Goal: Navigation & Orientation: Find specific page/section

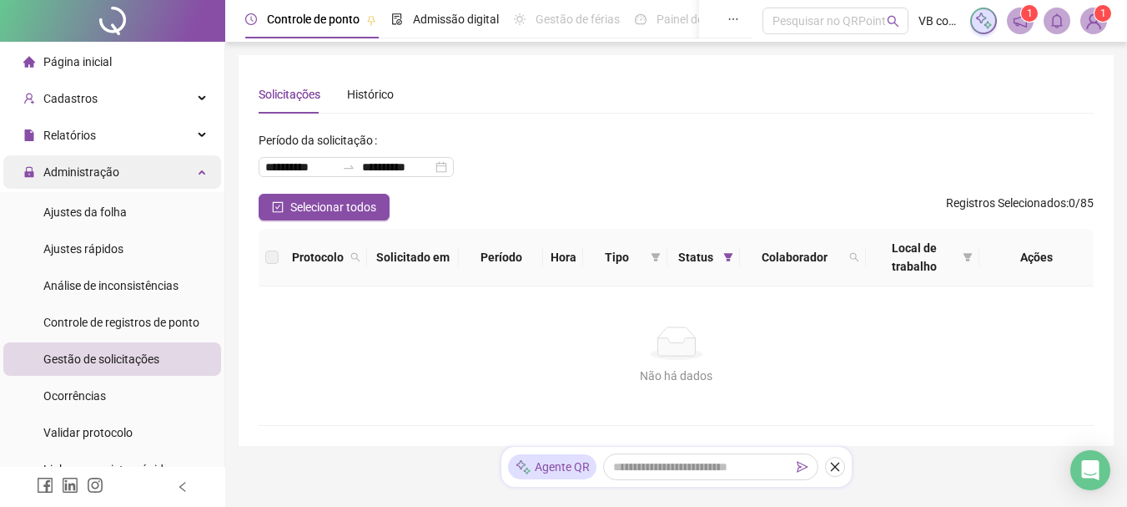
click at [124, 179] on div "Administração" at bounding box center [112, 171] width 218 height 33
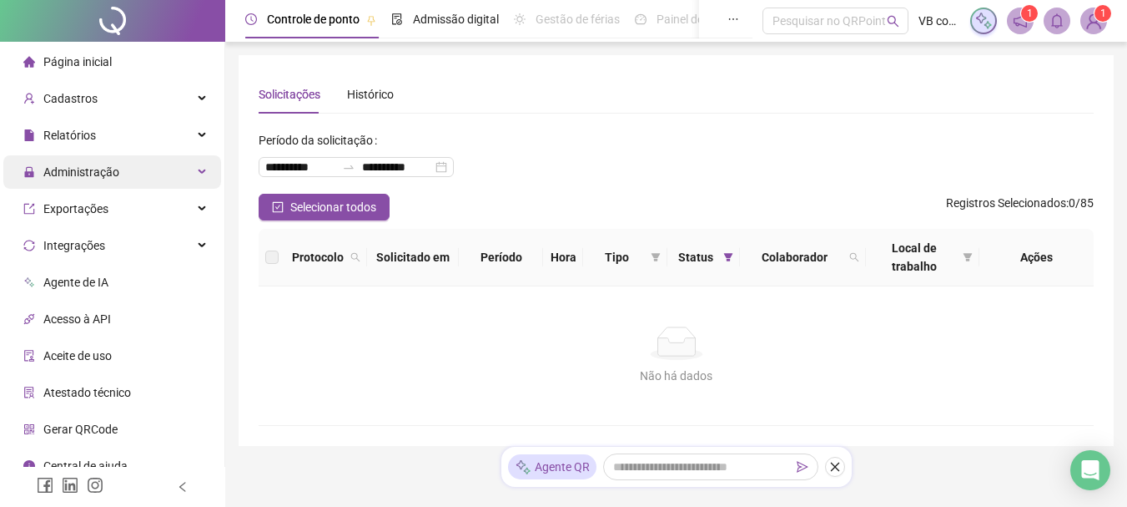
click at [131, 182] on div "Administração" at bounding box center [112, 171] width 218 height 33
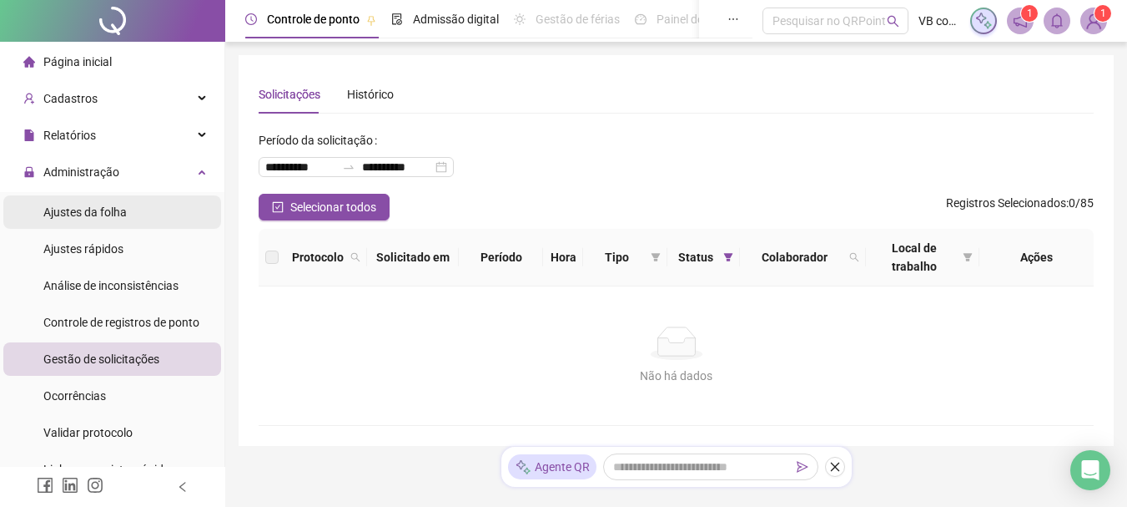
click at [140, 219] on li "Ajustes da folha" at bounding box center [112, 211] width 218 height 33
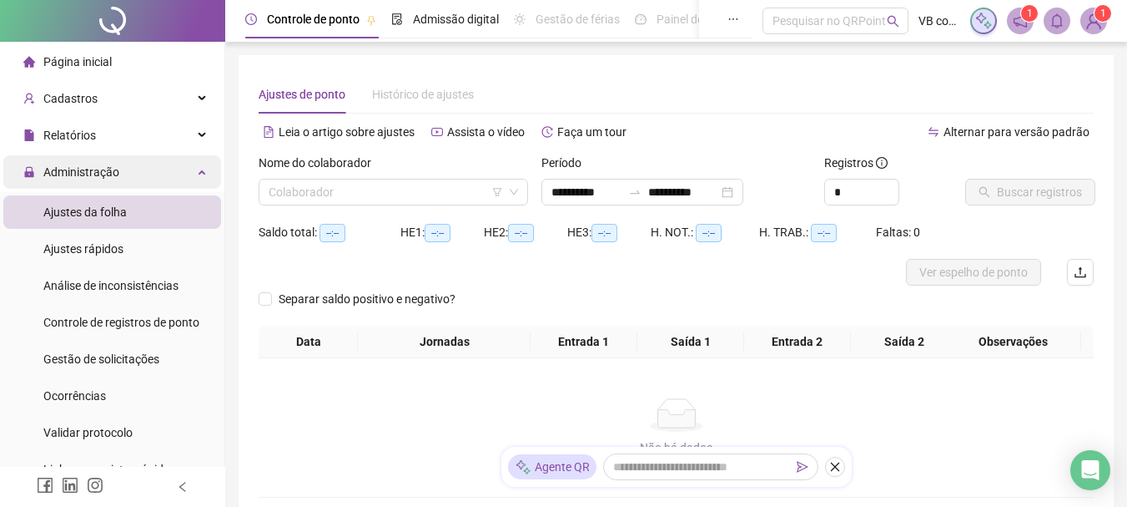
click at [145, 184] on div "Administração" at bounding box center [112, 171] width 218 height 33
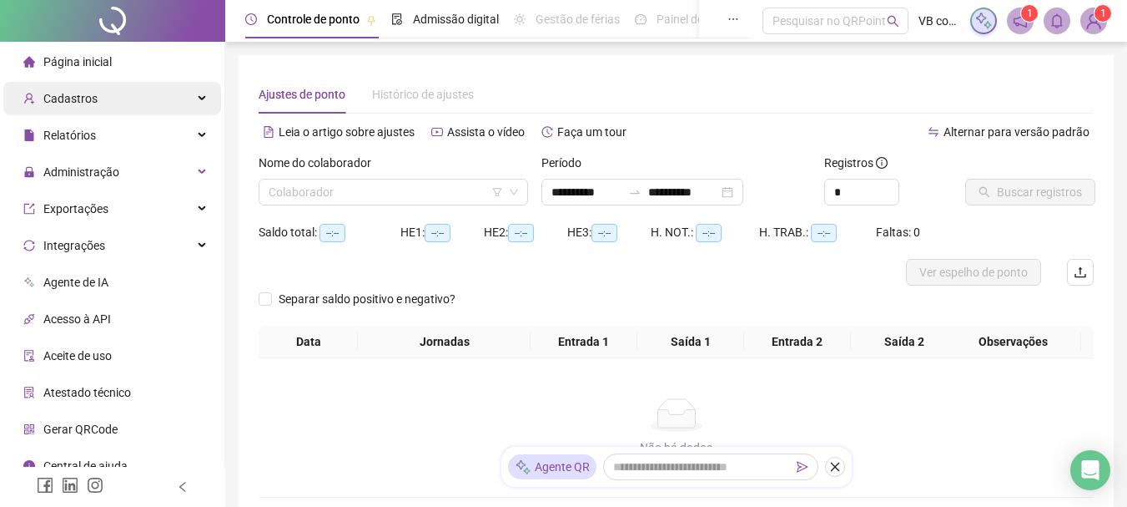
click at [144, 103] on div "Cadastros" at bounding box center [112, 98] width 218 height 33
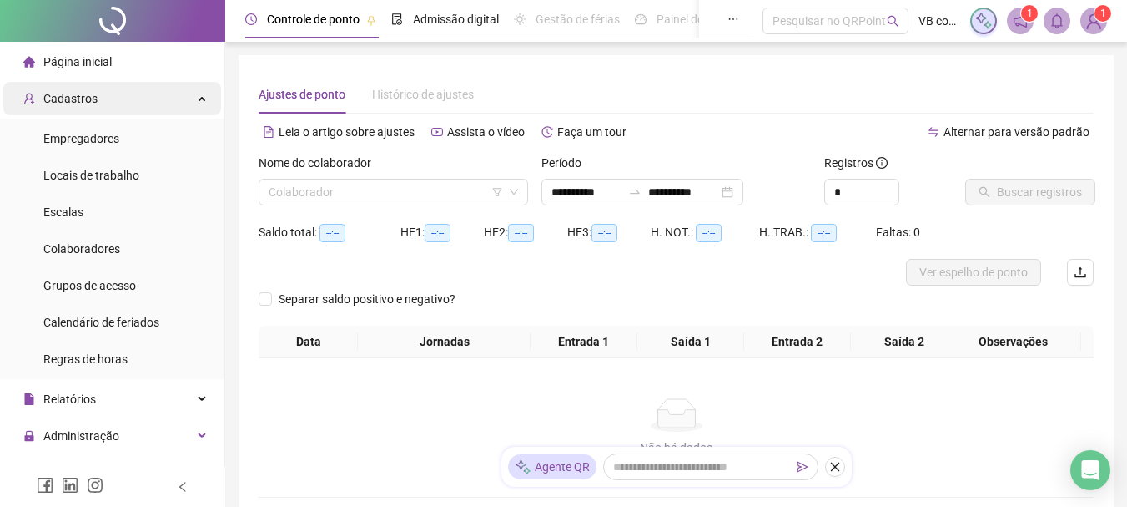
click at [144, 103] on div "Cadastros" at bounding box center [112, 98] width 218 height 33
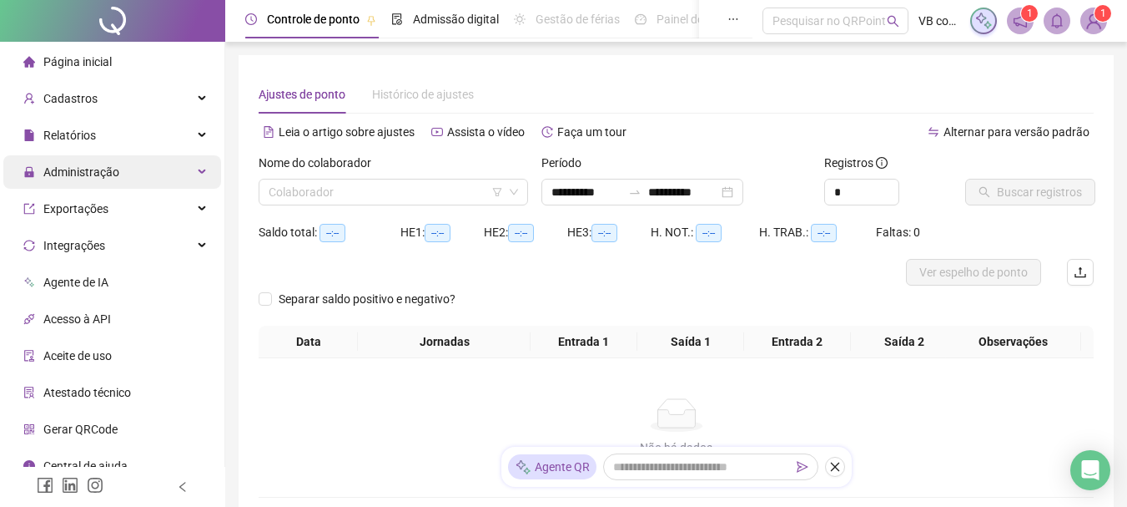
click at [95, 156] on span "Administração" at bounding box center [71, 171] width 96 height 33
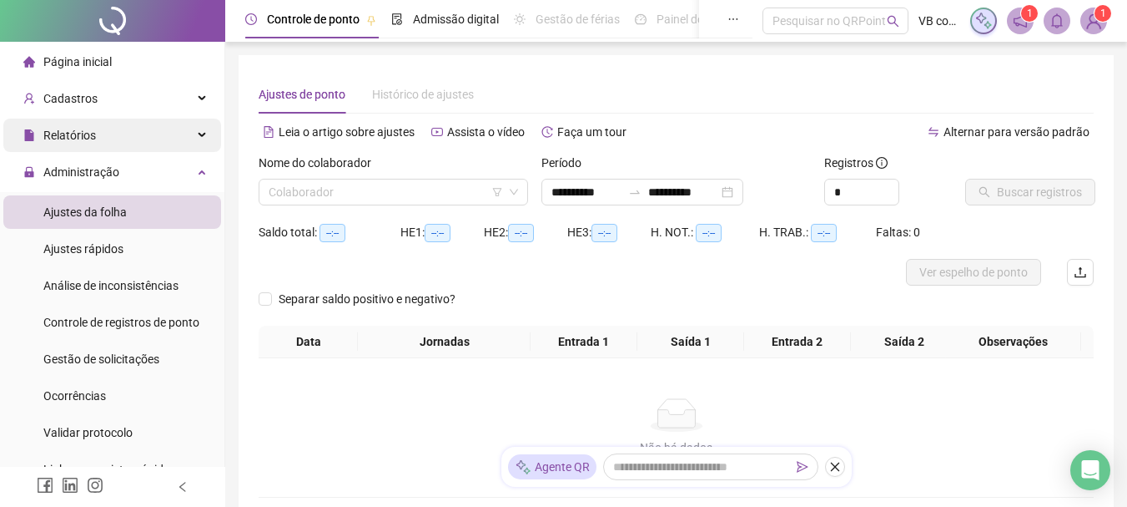
click at [94, 140] on span "Relatórios" at bounding box center [69, 135] width 53 height 13
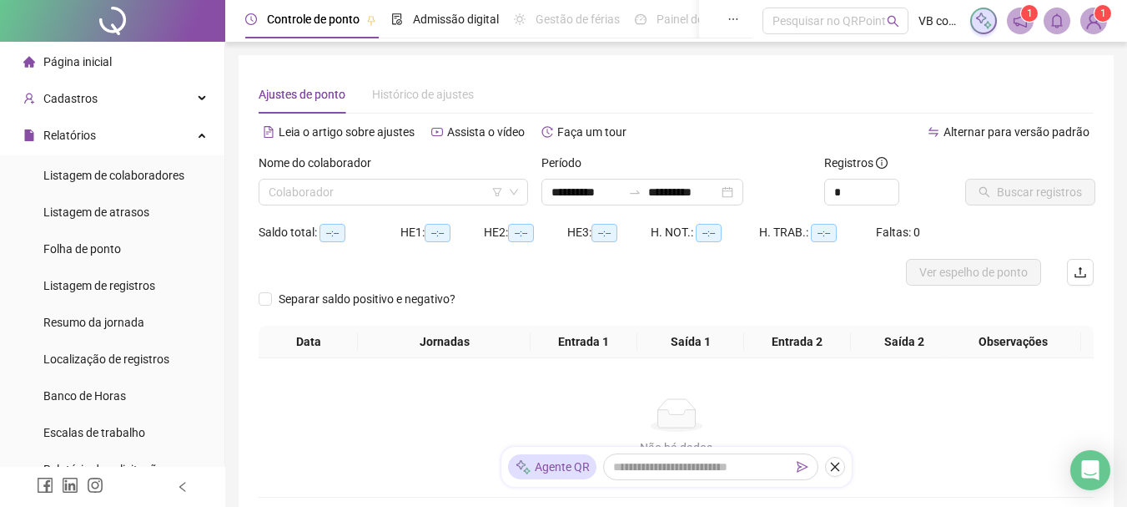
click at [108, 95] on div "Cadastros" at bounding box center [112, 98] width 218 height 33
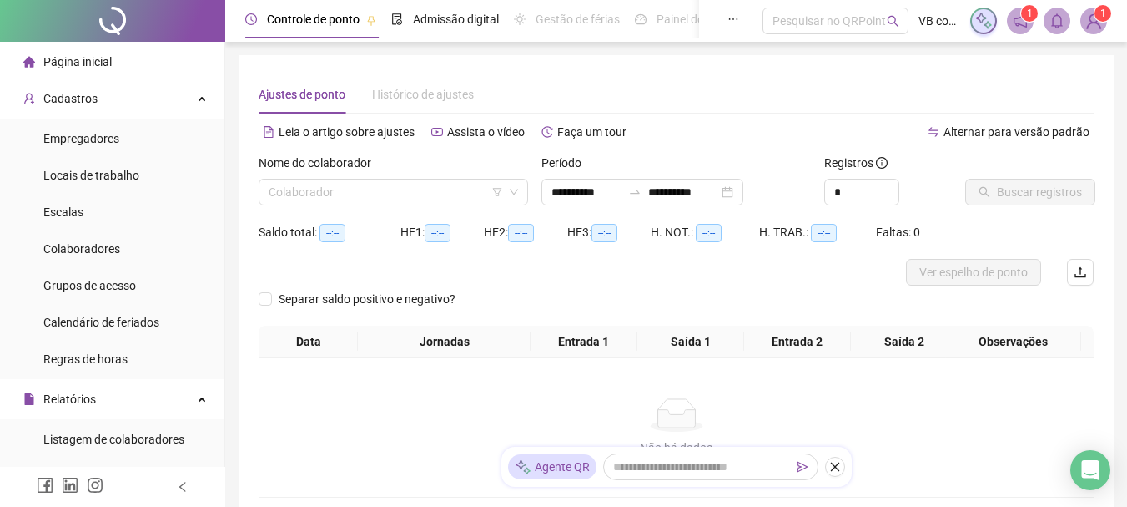
click at [127, 117] on li "Cadastros Empregadores Locais de trabalho Escalas Colaboradores Grupos de acess…" at bounding box center [112, 230] width 224 height 297
click at [127, 72] on li "Página inicial" at bounding box center [112, 61] width 218 height 33
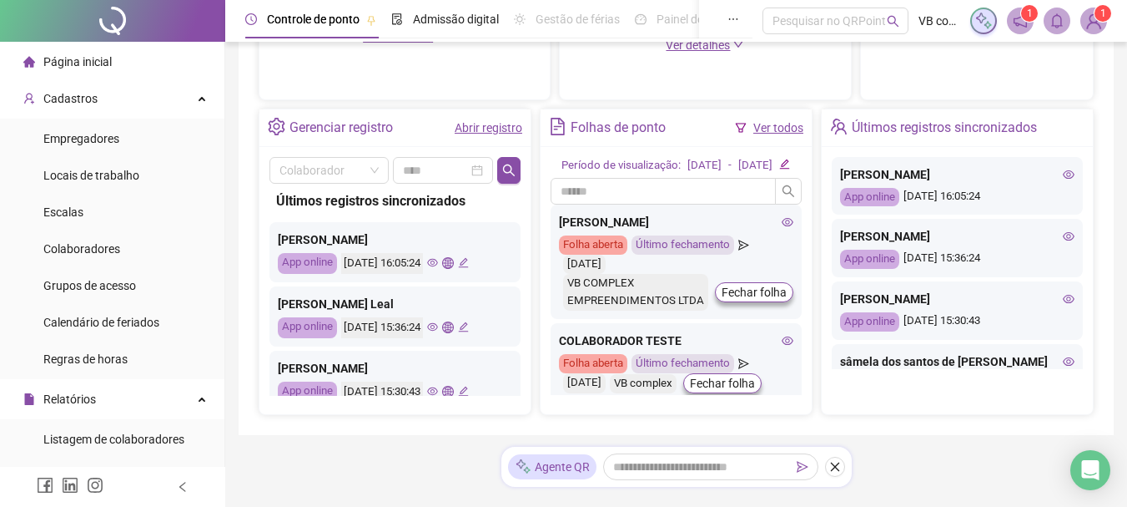
click at [438, 260] on icon "eye" at bounding box center [432, 262] width 11 height 11
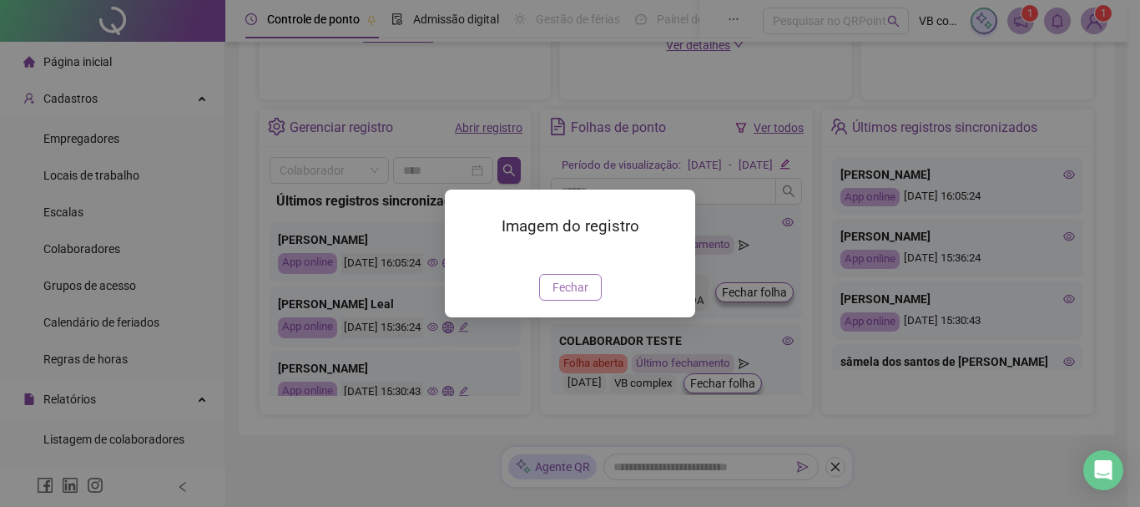
click at [568, 296] on span "Fechar" at bounding box center [570, 287] width 36 height 18
